Goal: Navigation & Orientation: Find specific page/section

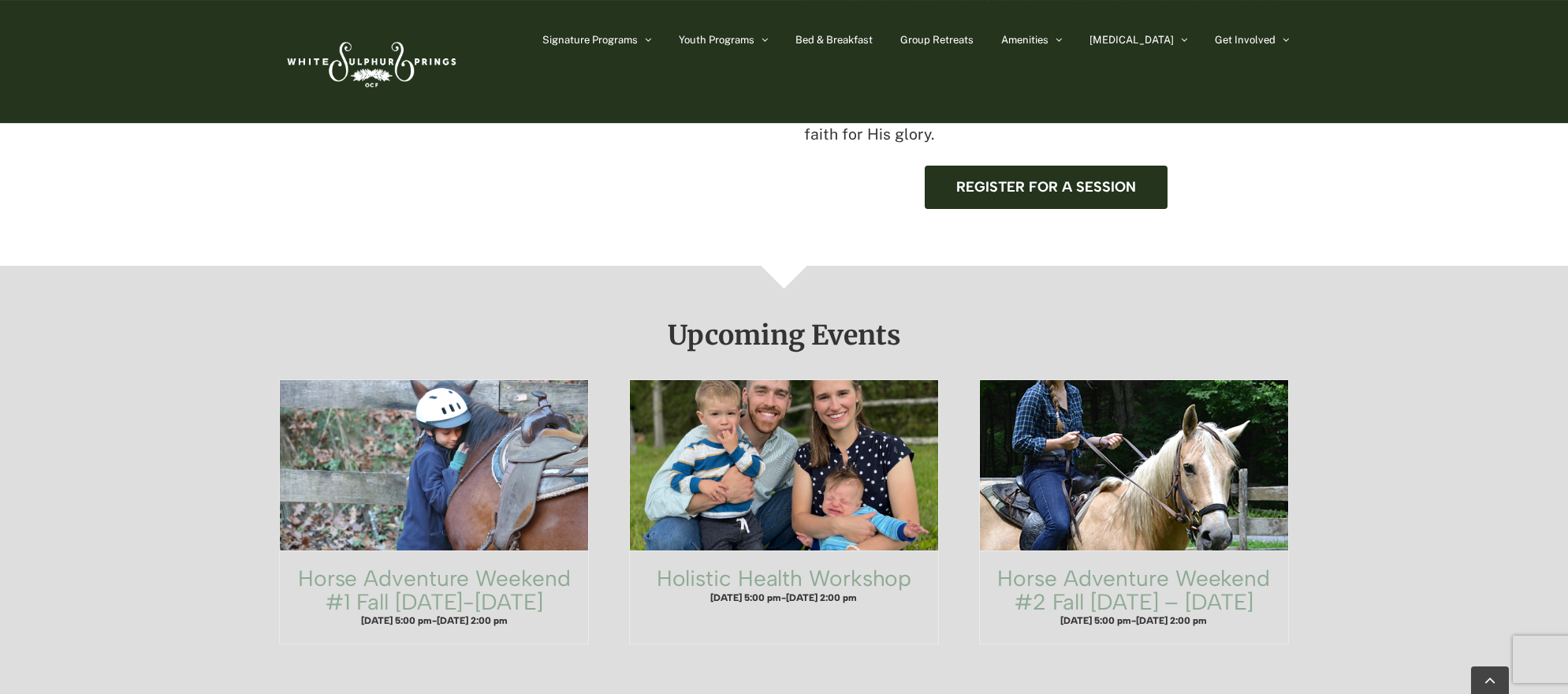
scroll to position [846, 0]
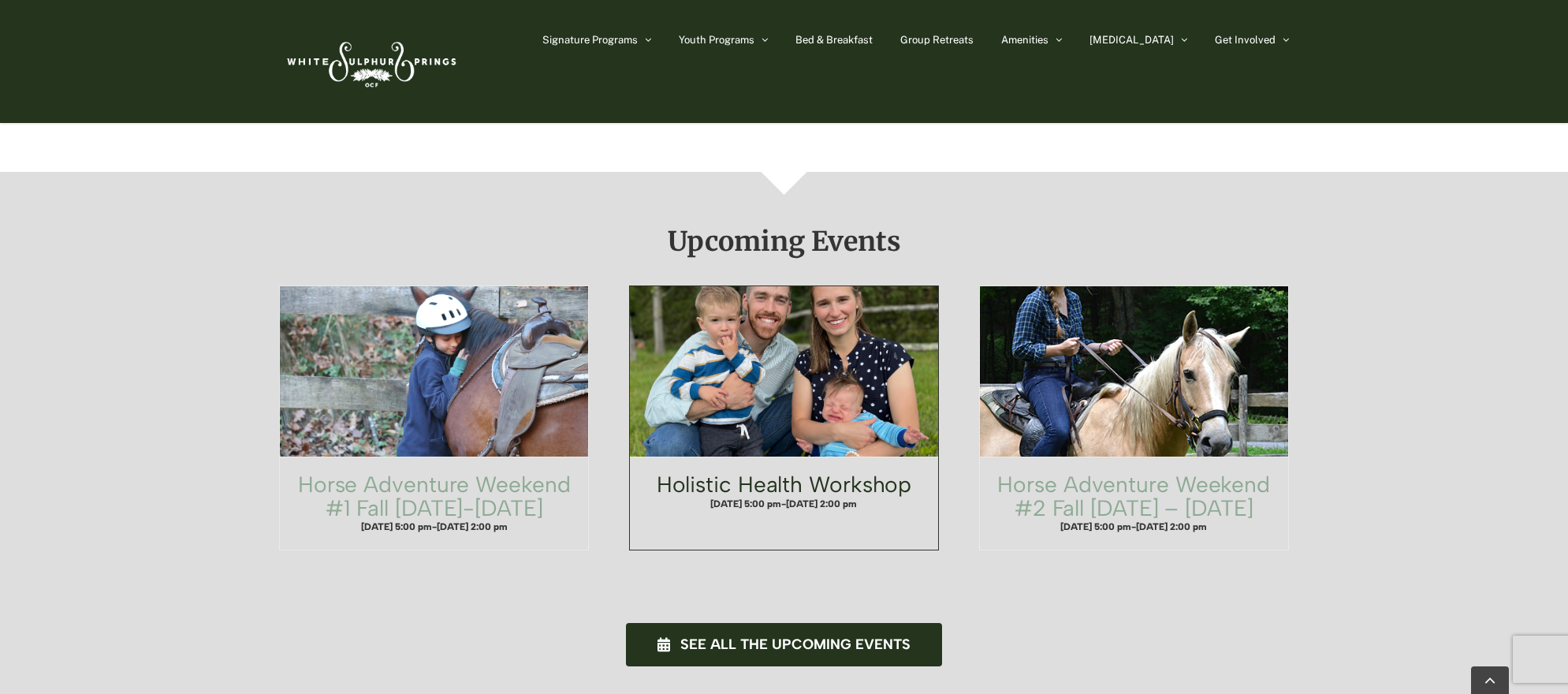
click at [772, 471] on link "Holistic Health Workshop" at bounding box center [785, 485] width 255 height 27
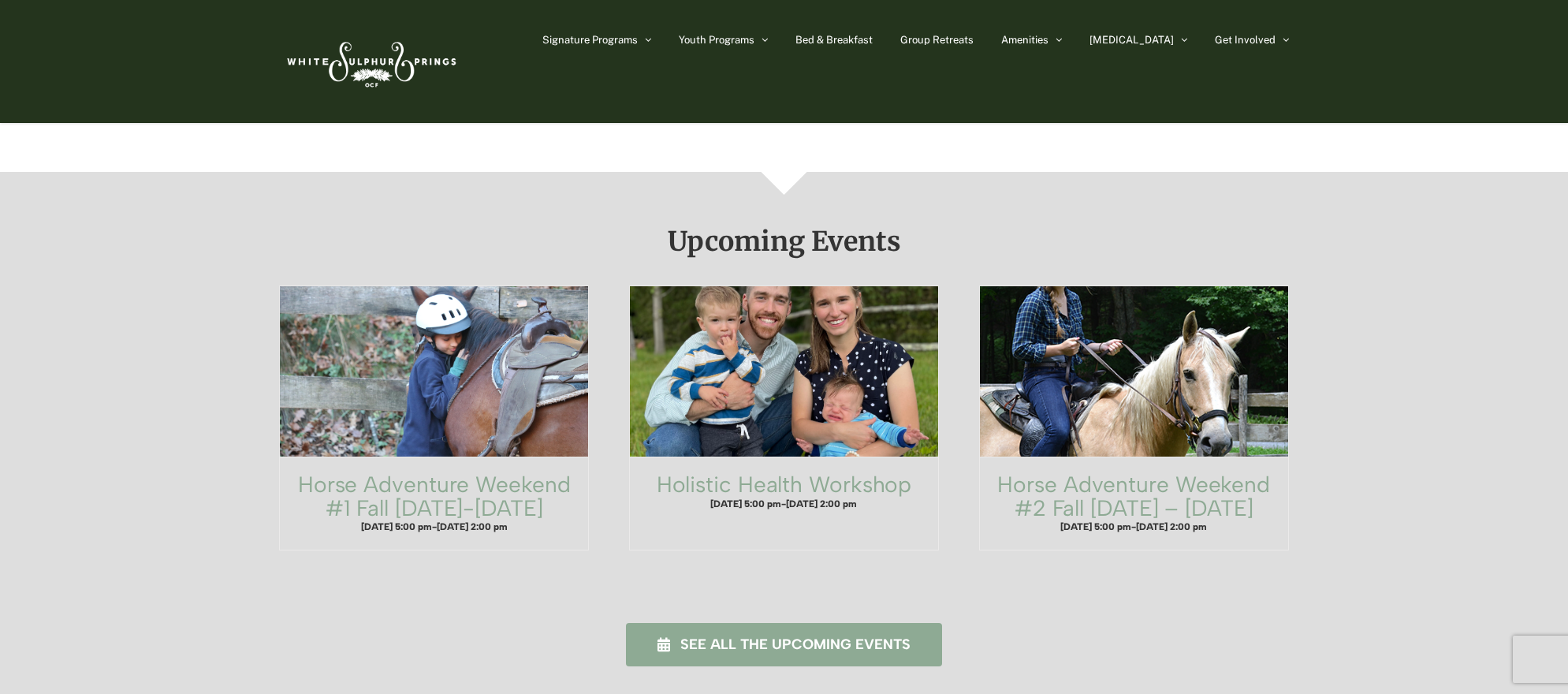
click at [811, 636] on span "See all the upcoming events" at bounding box center [796, 644] width 230 height 16
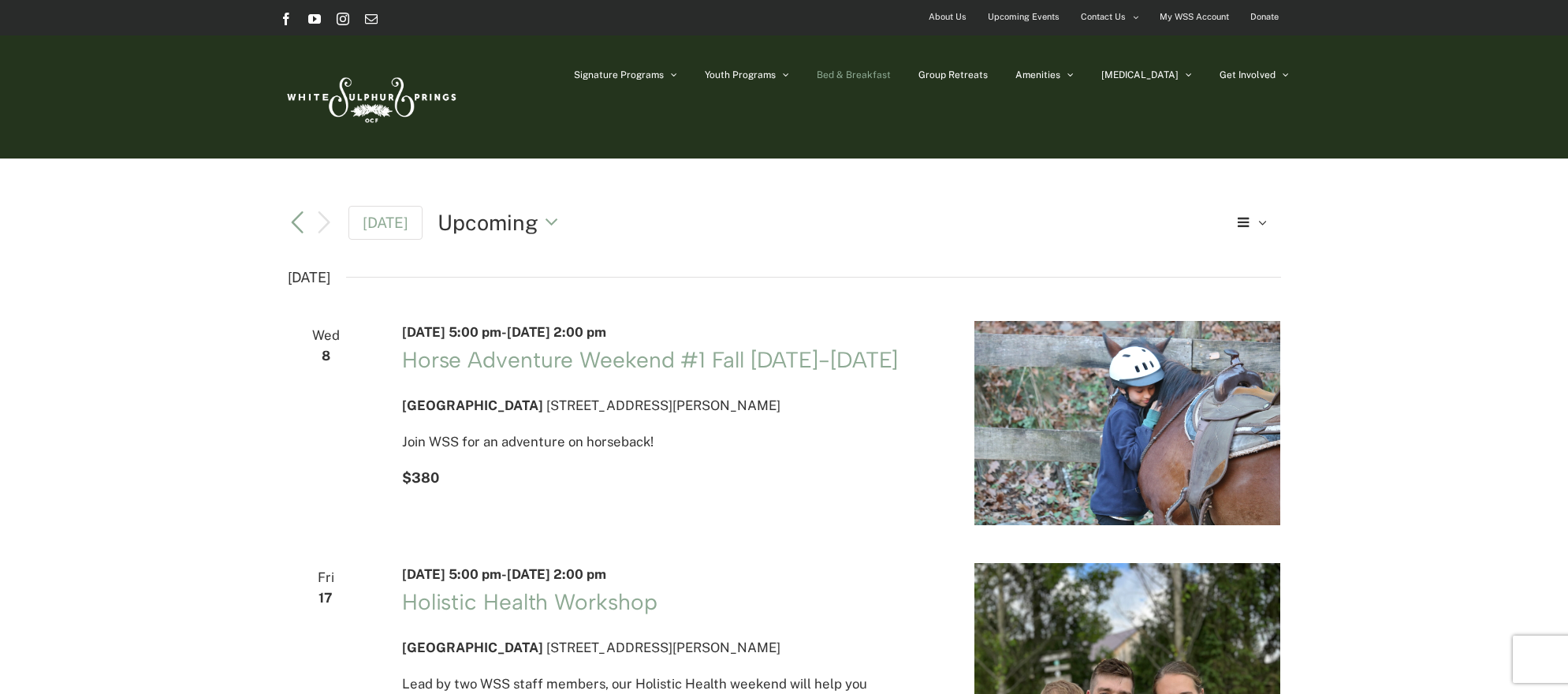
click at [891, 74] on span "Bed & Breakfast" at bounding box center [853, 75] width 74 height 10
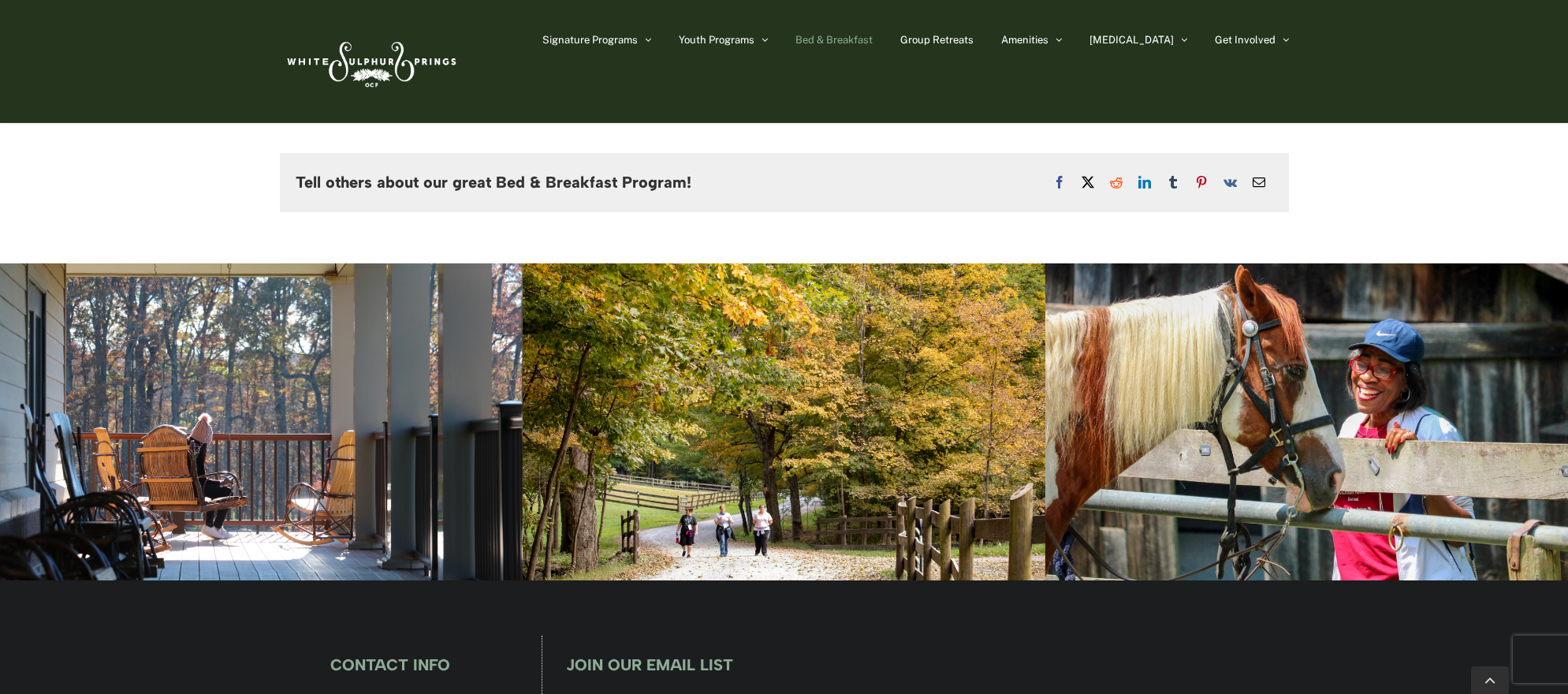
scroll to position [1764, 0]
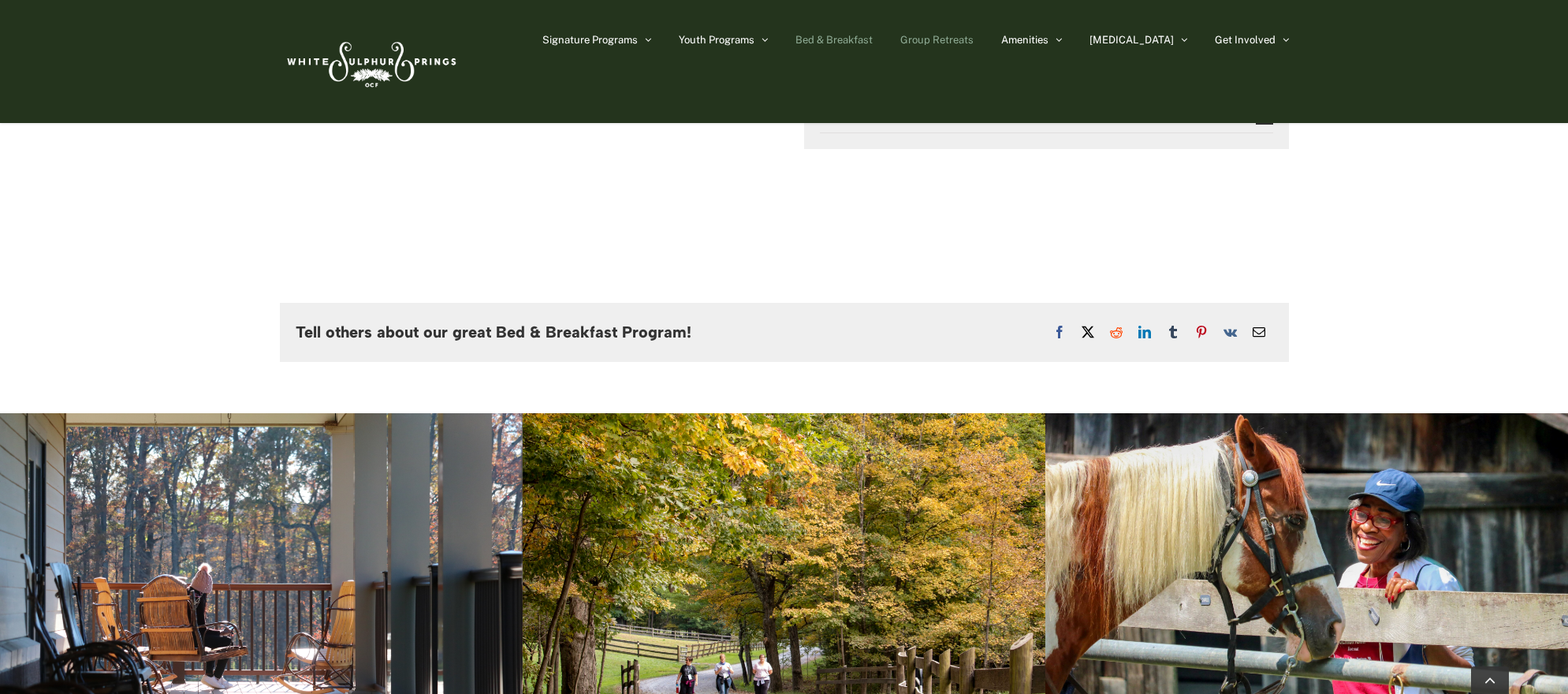
click at [974, 39] on span "Group Retreats" at bounding box center [937, 39] width 73 height 11
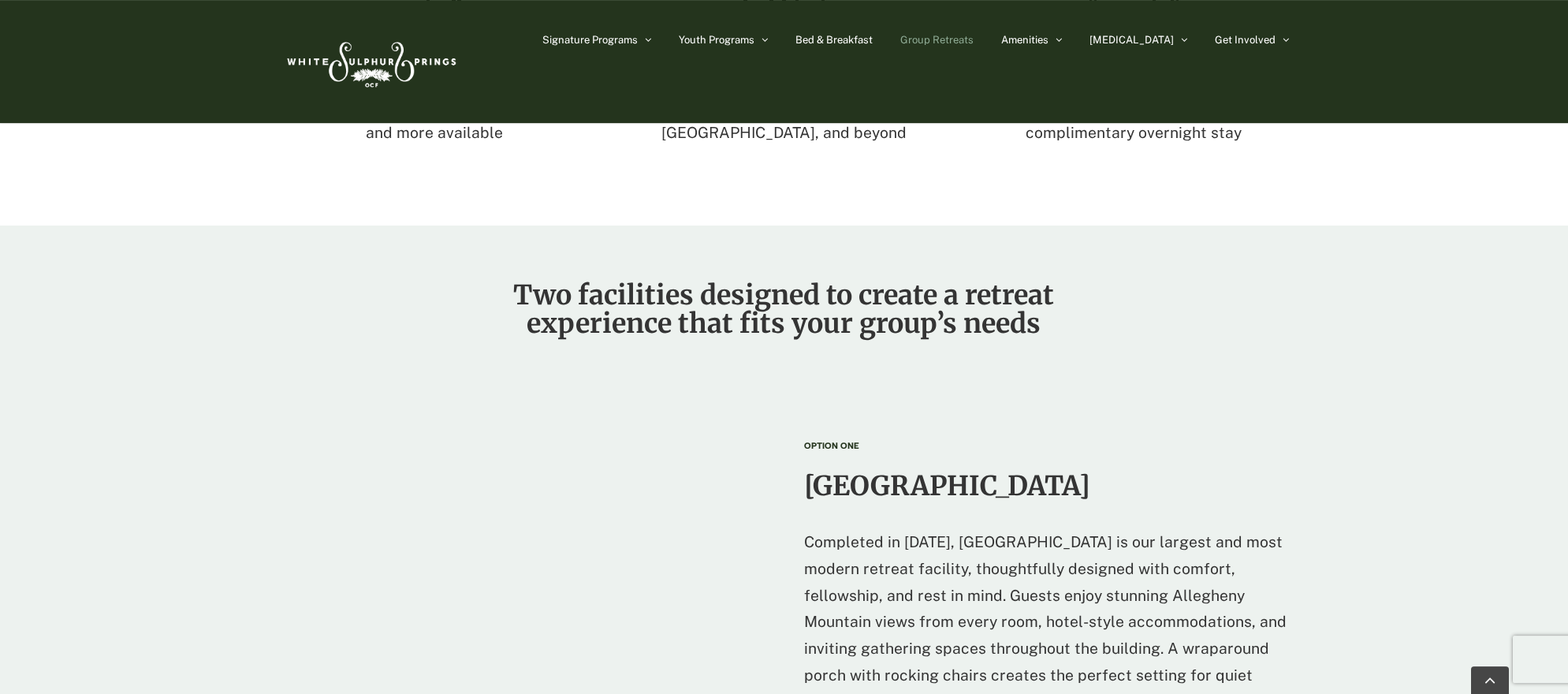
scroll to position [1502, 0]
